Goal: Task Accomplishment & Management: Use online tool/utility

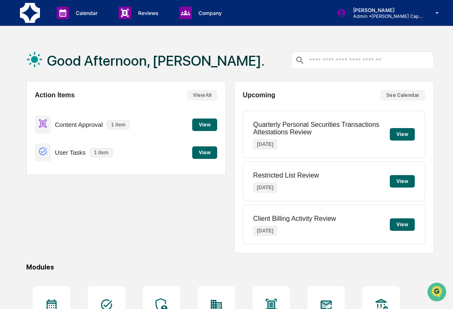
scroll to position [167, 0]
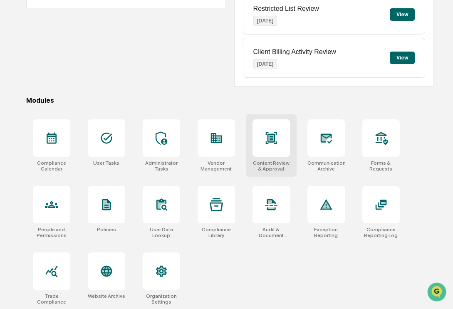
click at [273, 147] on div at bounding box center [270, 137] width 37 height 37
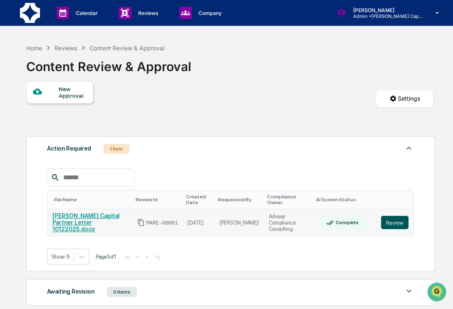
click at [388, 222] on button "Review" at bounding box center [394, 222] width 27 height 13
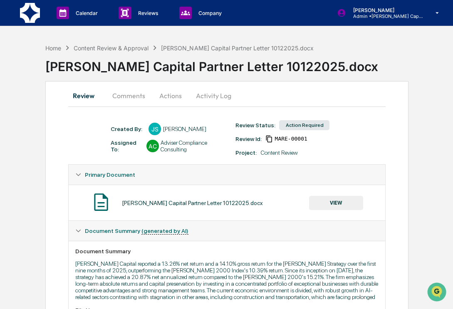
click at [139, 97] on button "Comments" at bounding box center [129, 96] width 46 height 20
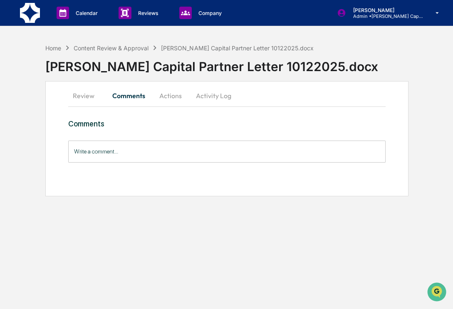
click at [167, 98] on button "Actions" at bounding box center [170, 96] width 37 height 20
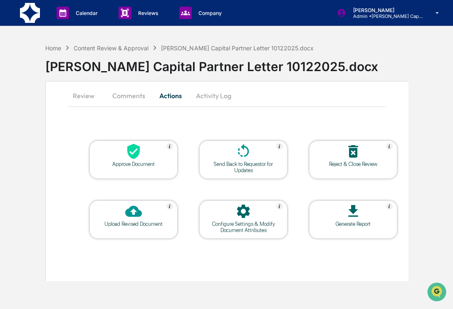
click at [135, 161] on div "Approve Document" at bounding box center [133, 164] width 75 height 6
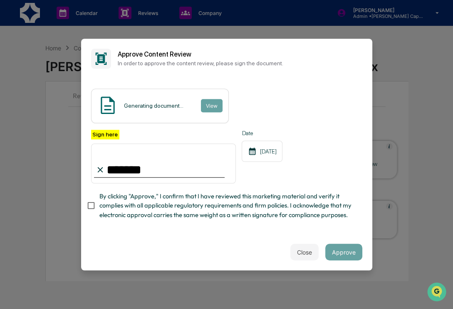
type input "**********"
click at [157, 205] on span "By clicking "Approve," I confirm that I have reviewed this marketing material a…" at bounding box center [227, 206] width 256 height 28
click at [266, 157] on div "10/13/2025" at bounding box center [262, 151] width 41 height 21
click at [264, 153] on div "10/13/2025" at bounding box center [262, 151] width 41 height 21
click at [250, 149] on icon at bounding box center [252, 151] width 7 height 7
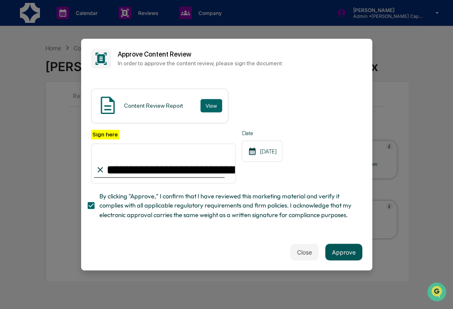
click at [344, 253] on button "Approve" at bounding box center [343, 252] width 37 height 17
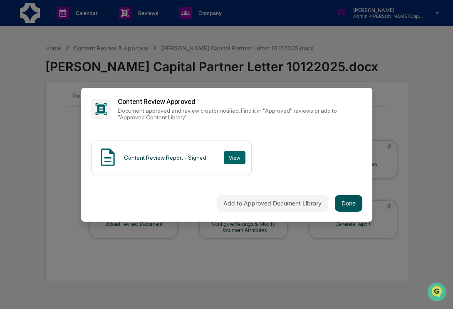
click at [354, 201] on button "Done" at bounding box center [348, 203] width 27 height 17
